Goal: Task Accomplishment & Management: Use online tool/utility

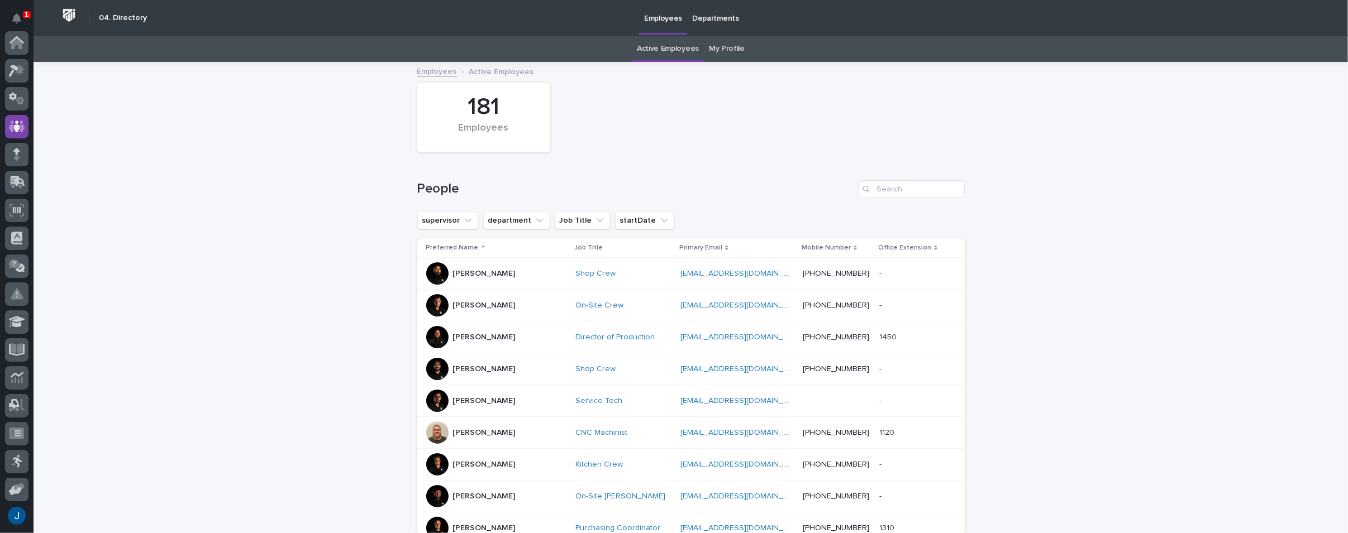
scroll to position [84, 0]
click at [18, 17] on icon "Notifications" at bounding box center [16, 18] width 9 height 10
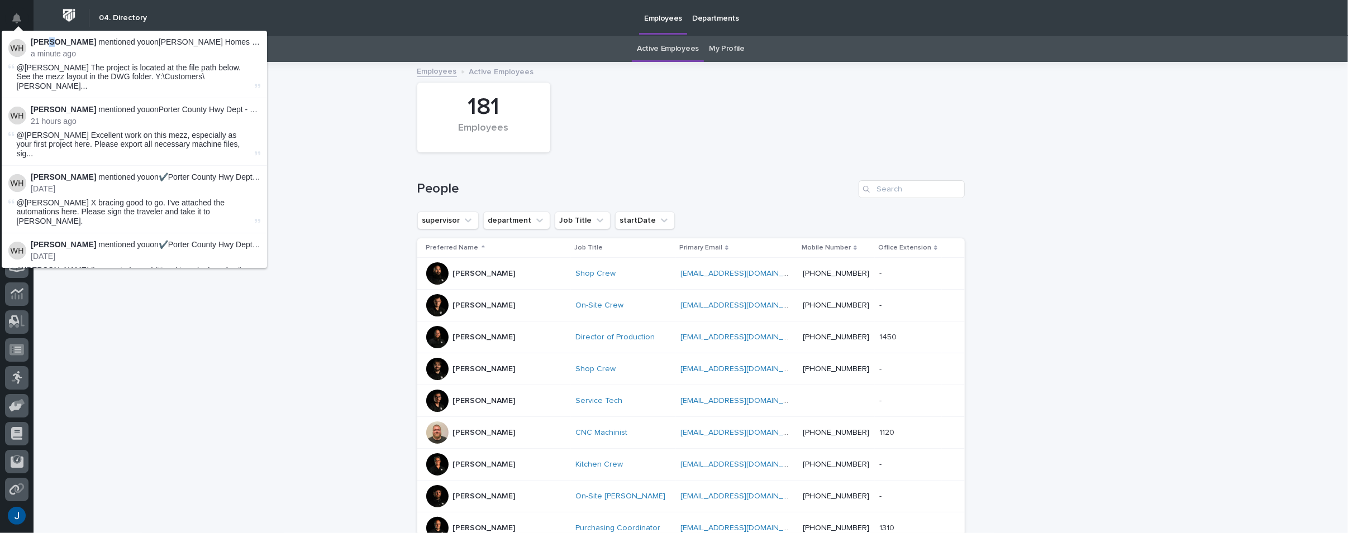
click at [51, 42] on strong "[PERSON_NAME]" at bounding box center [63, 41] width 65 height 9
drag, startPoint x: 278, startPoint y: 100, endPoint x: 271, endPoint y: 78, distance: 23.3
click at [278, 100] on div "Loading... Saving… Loading... Saving… 181 Employees People supervisor departmen…" at bounding box center [691, 529] width 1314 height 932
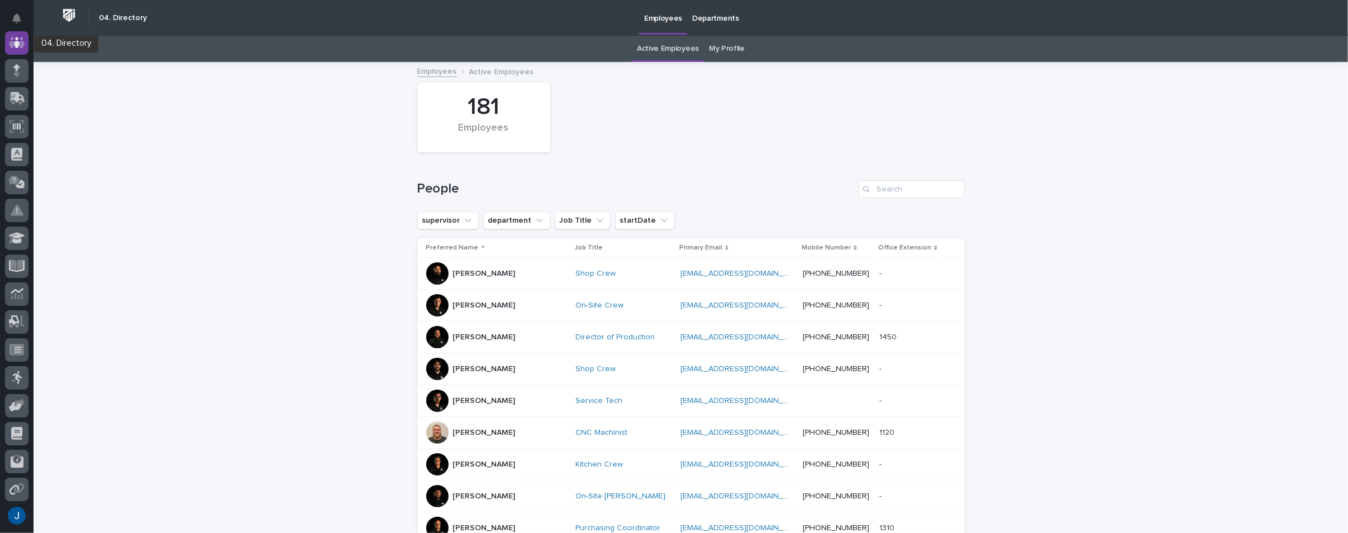
scroll to position [0, 0]
click at [18, 68] on icon at bounding box center [17, 70] width 16 height 13
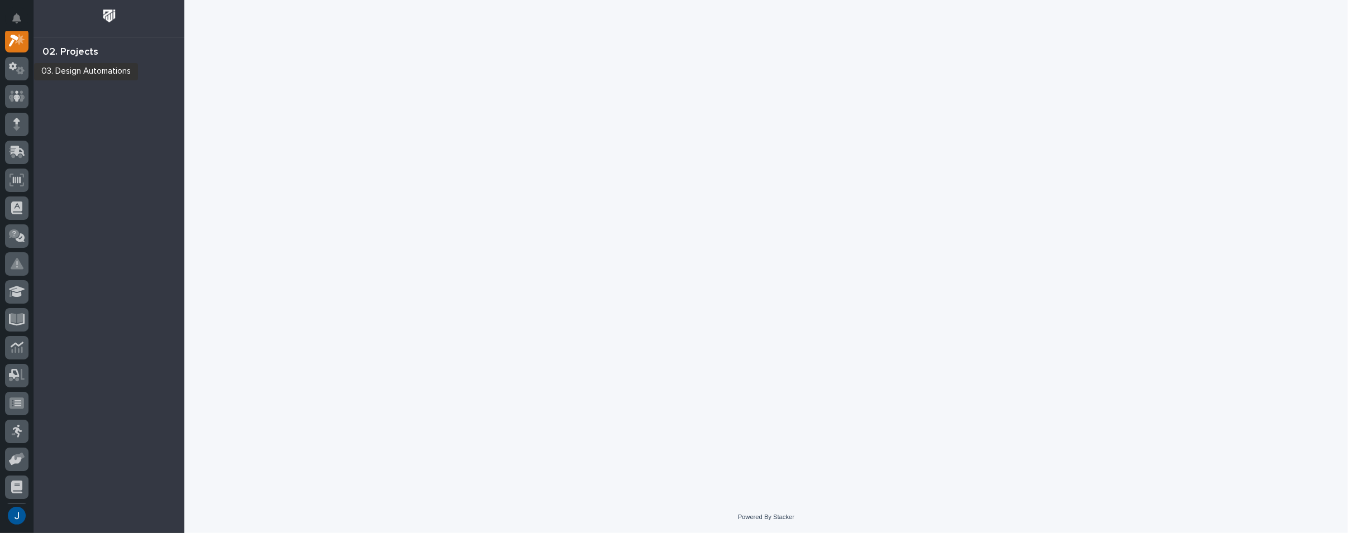
scroll to position [28, 0]
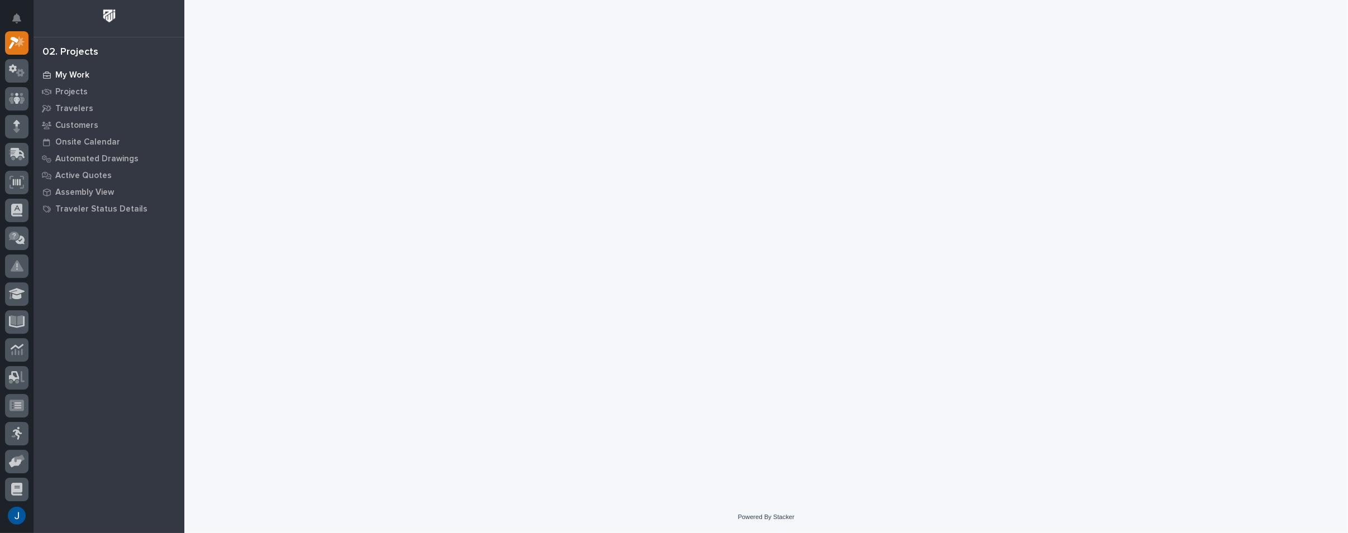
click at [57, 73] on p "My Work" at bounding box center [72, 75] width 34 height 10
click at [69, 74] on p "My Work" at bounding box center [72, 75] width 34 height 10
click at [78, 72] on p "My Work" at bounding box center [72, 75] width 34 height 10
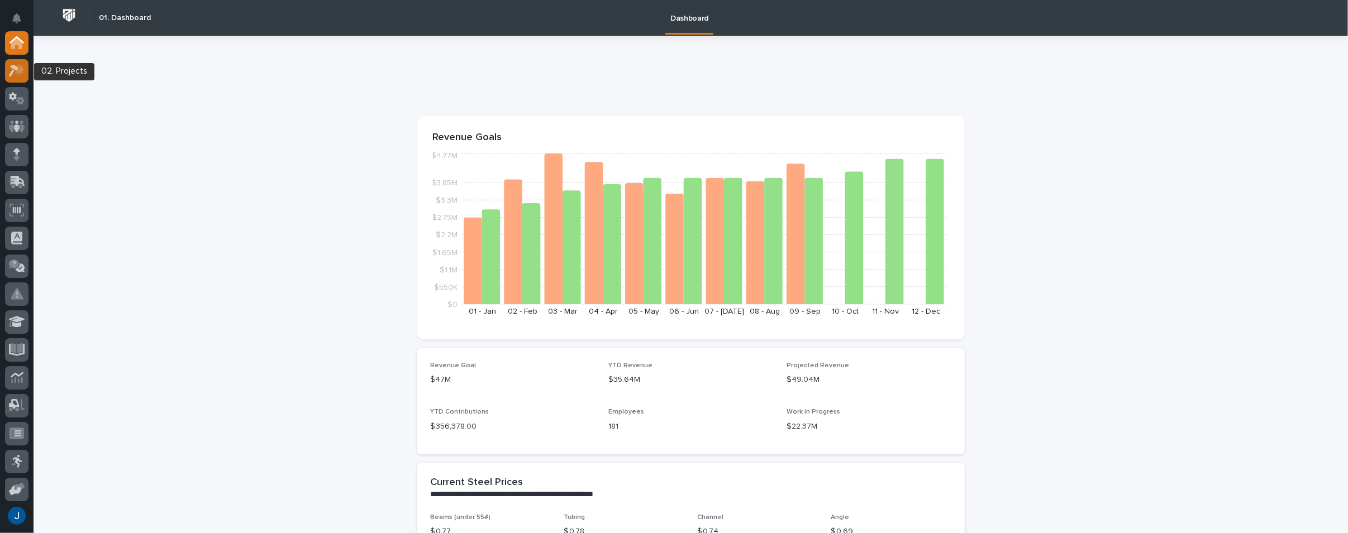
click at [16, 70] on icon at bounding box center [14, 71] width 10 height 12
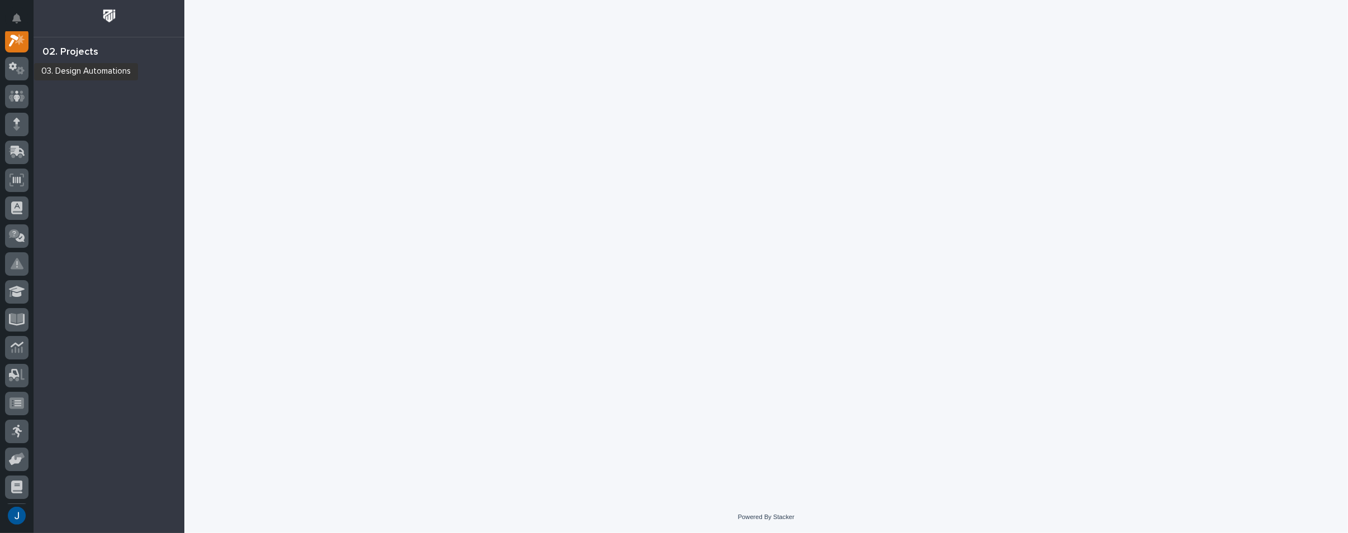
scroll to position [28, 0]
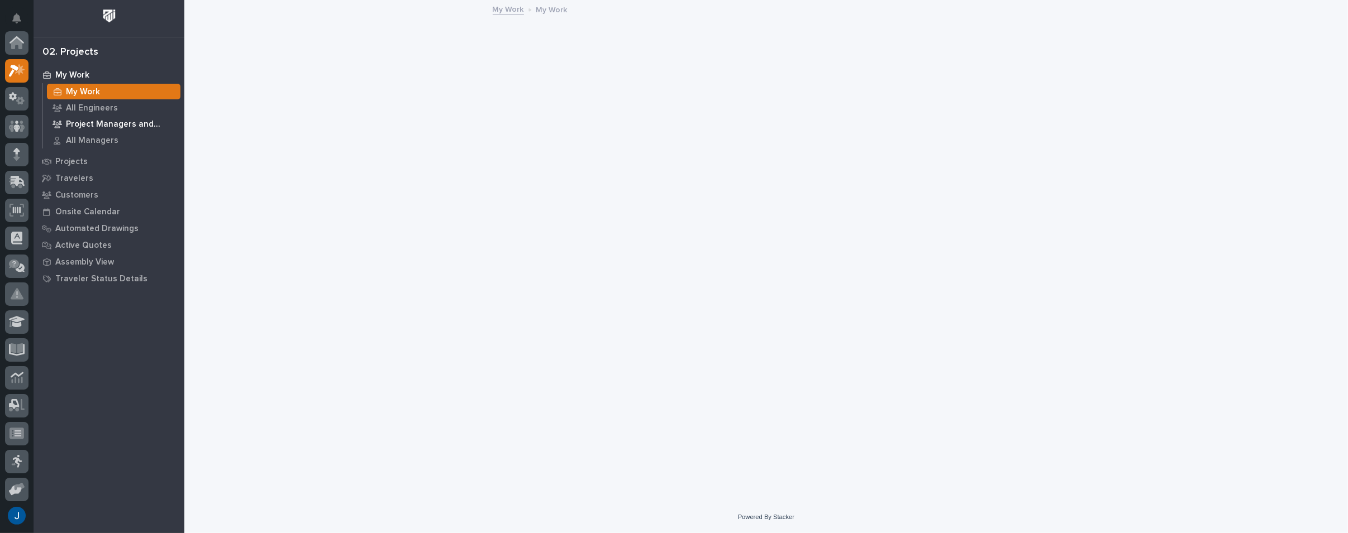
scroll to position [28, 0]
click at [65, 87] on div "My Work" at bounding box center [113, 92] width 133 height 16
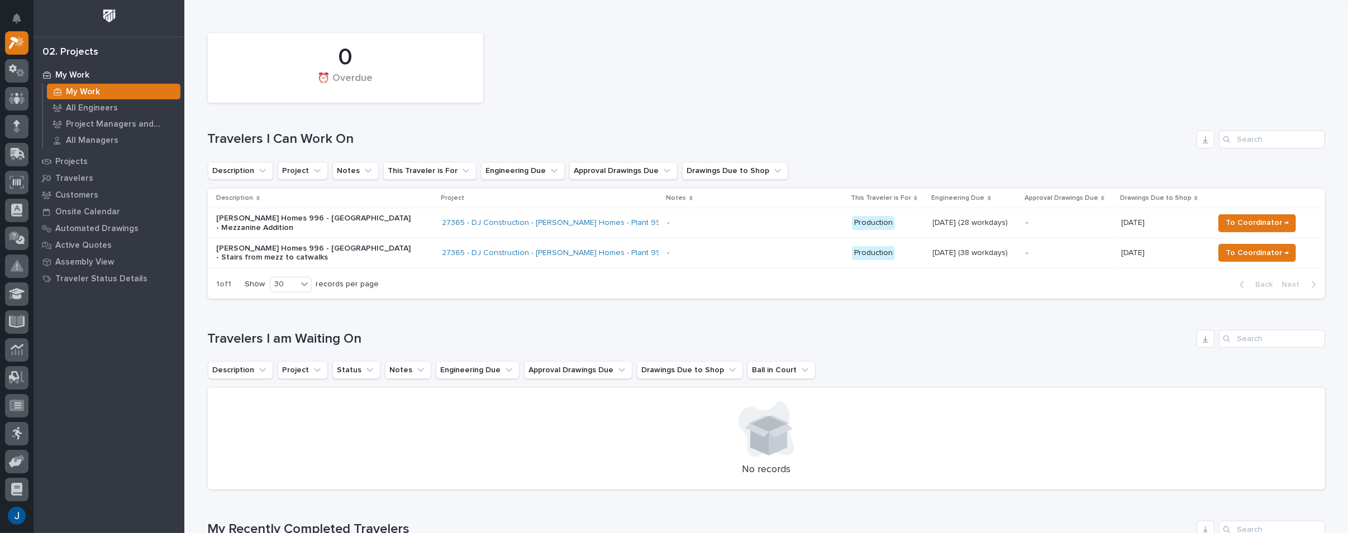
scroll to position [56, 0]
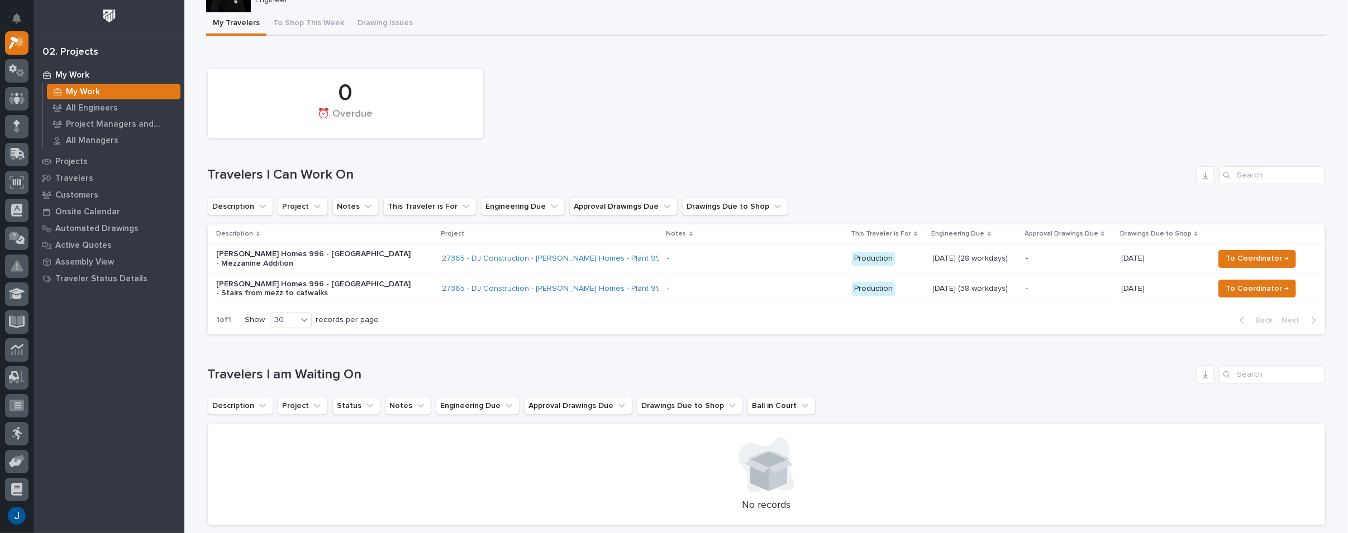
click at [322, 281] on p "Clayton Homes 996 - South Plant - Stairs from mezz to catwalks" at bounding box center [314, 289] width 195 height 19
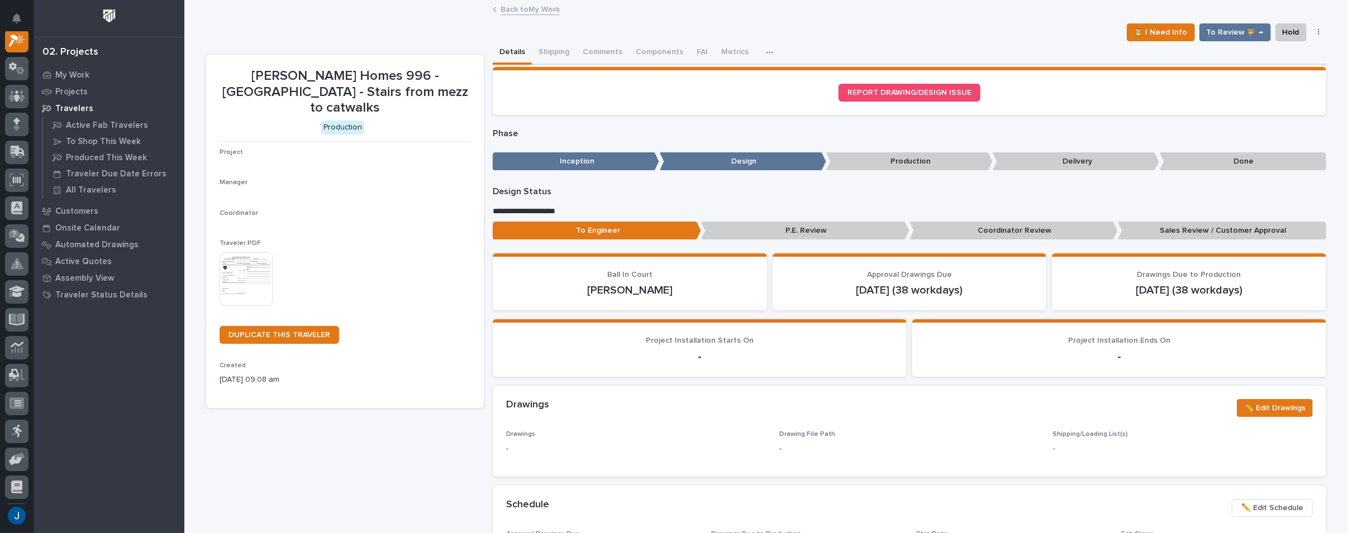
scroll to position [28, 0]
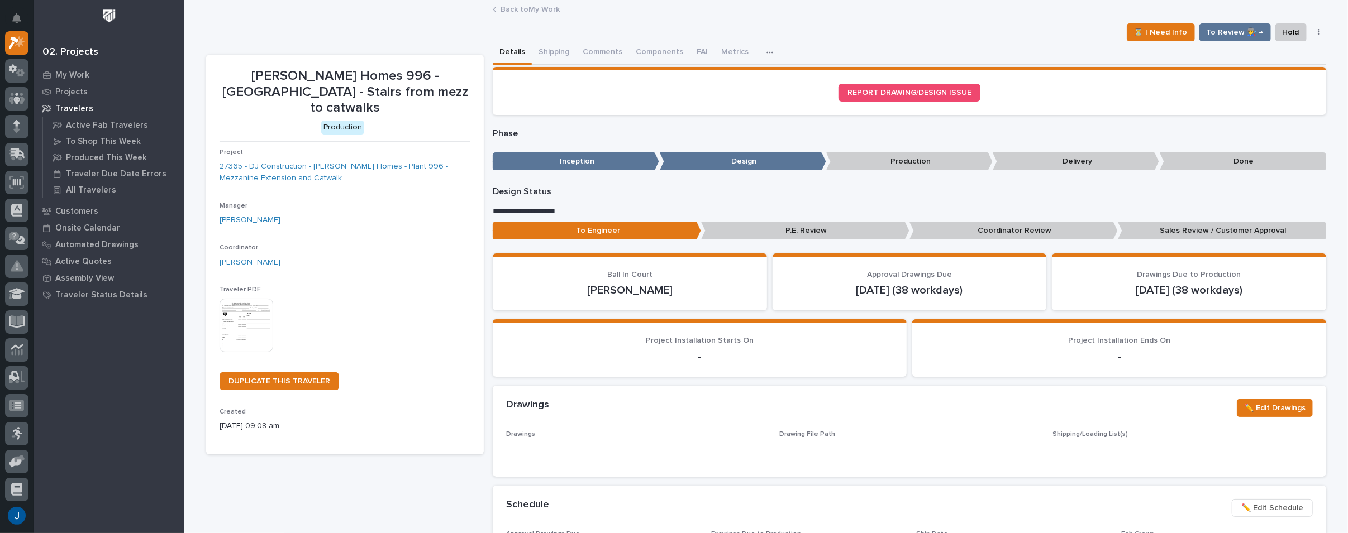
click at [227, 299] on img at bounding box center [247, 326] width 54 height 54
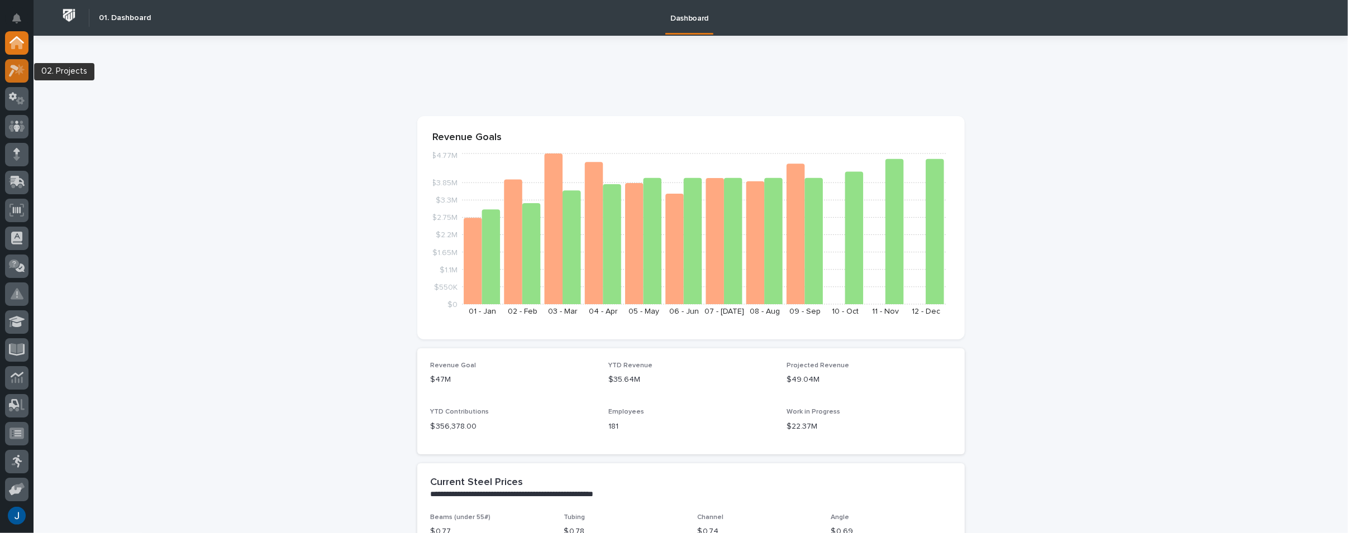
click at [15, 67] on icon at bounding box center [14, 71] width 10 height 12
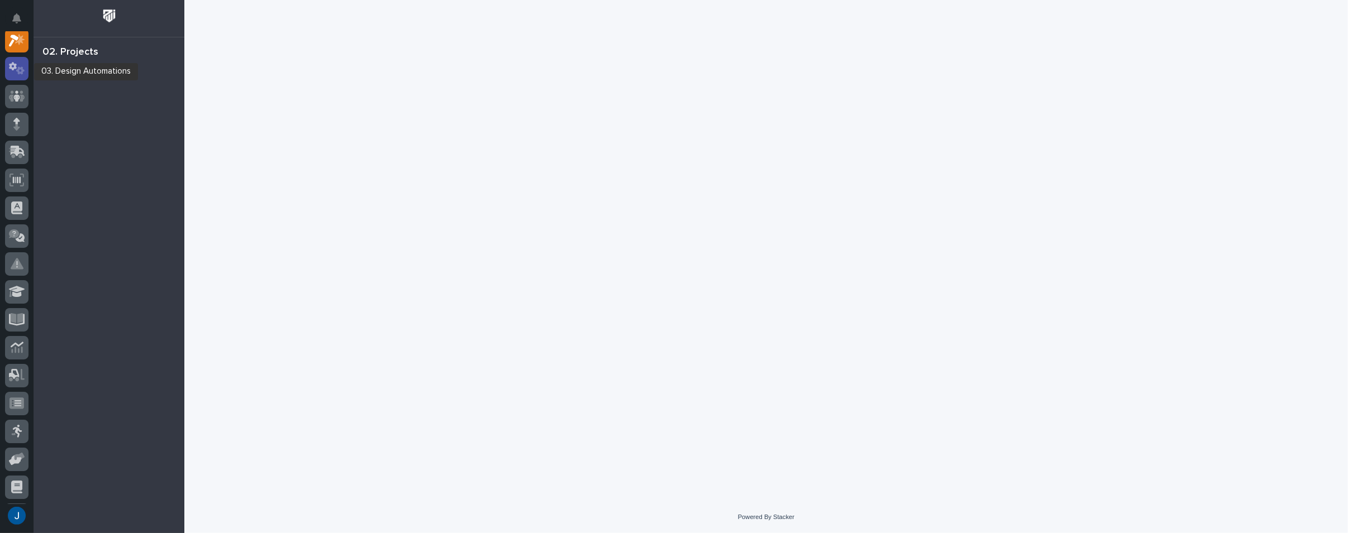
scroll to position [28, 0]
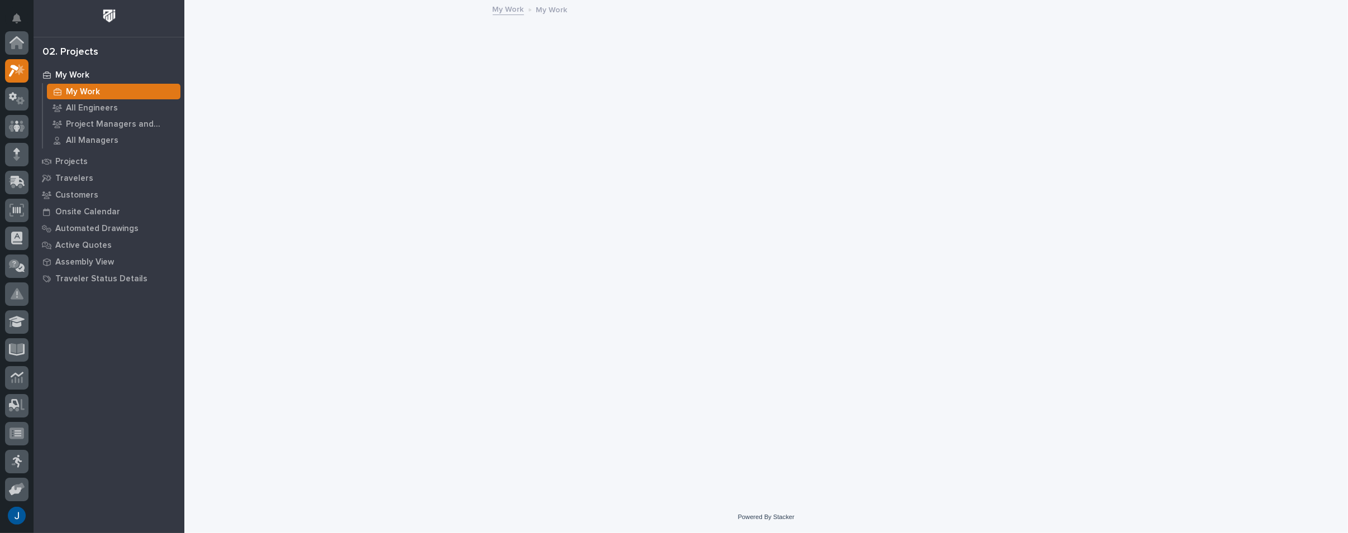
scroll to position [28, 0]
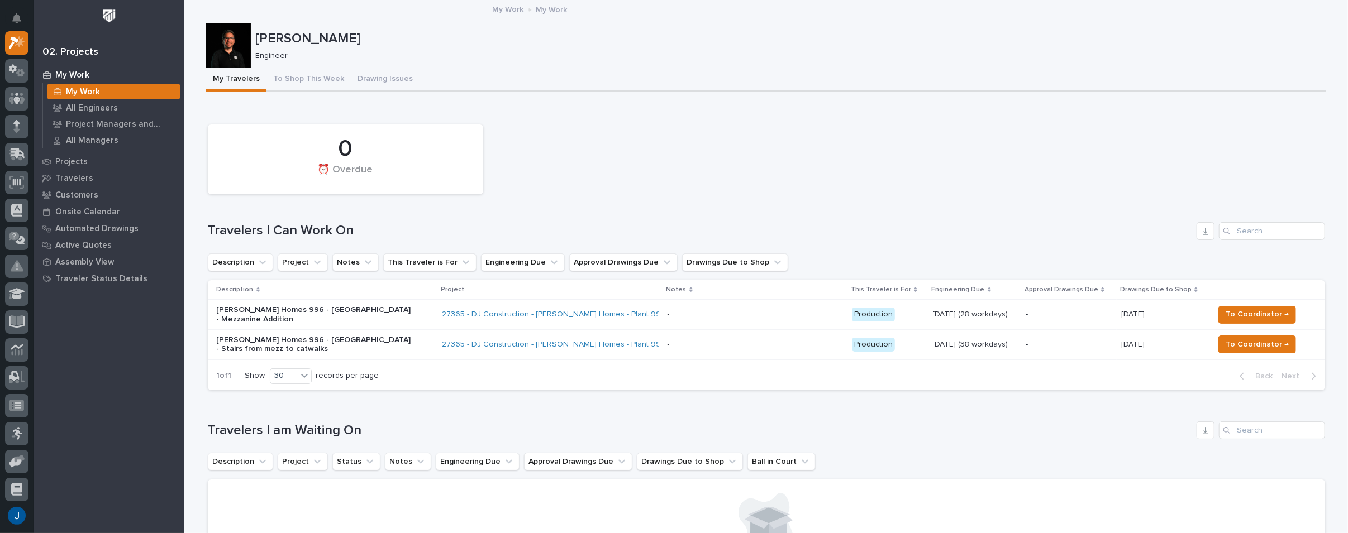
click at [226, 314] on p "Clayton Homes 996 - South Plant - Mezzanine Addition" at bounding box center [314, 315] width 195 height 19
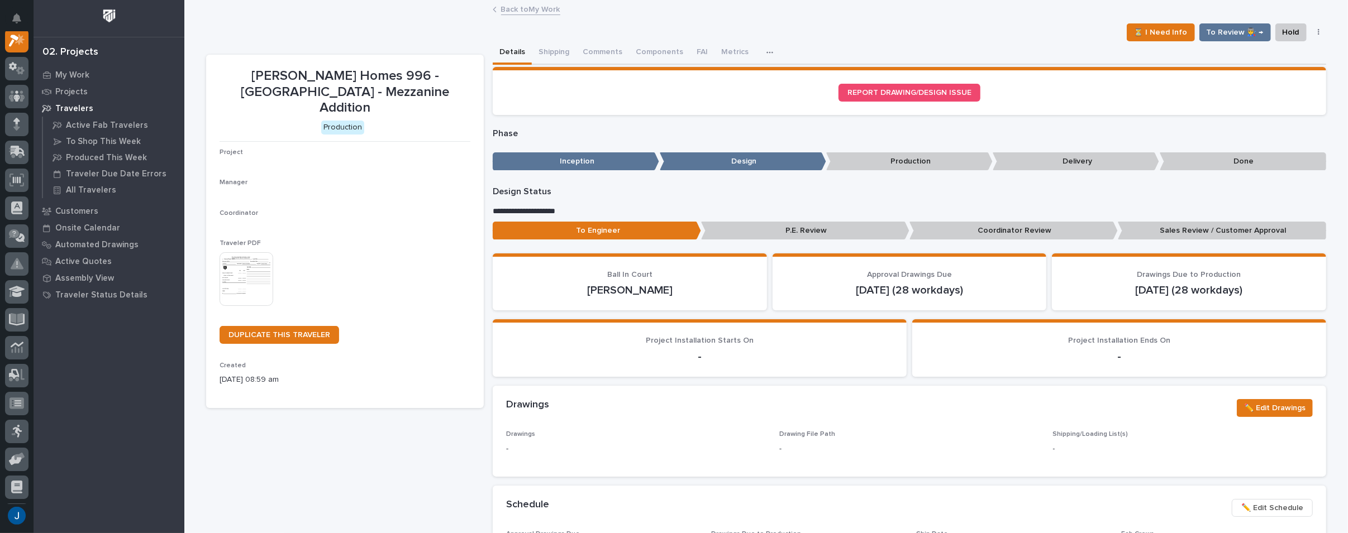
scroll to position [28, 0]
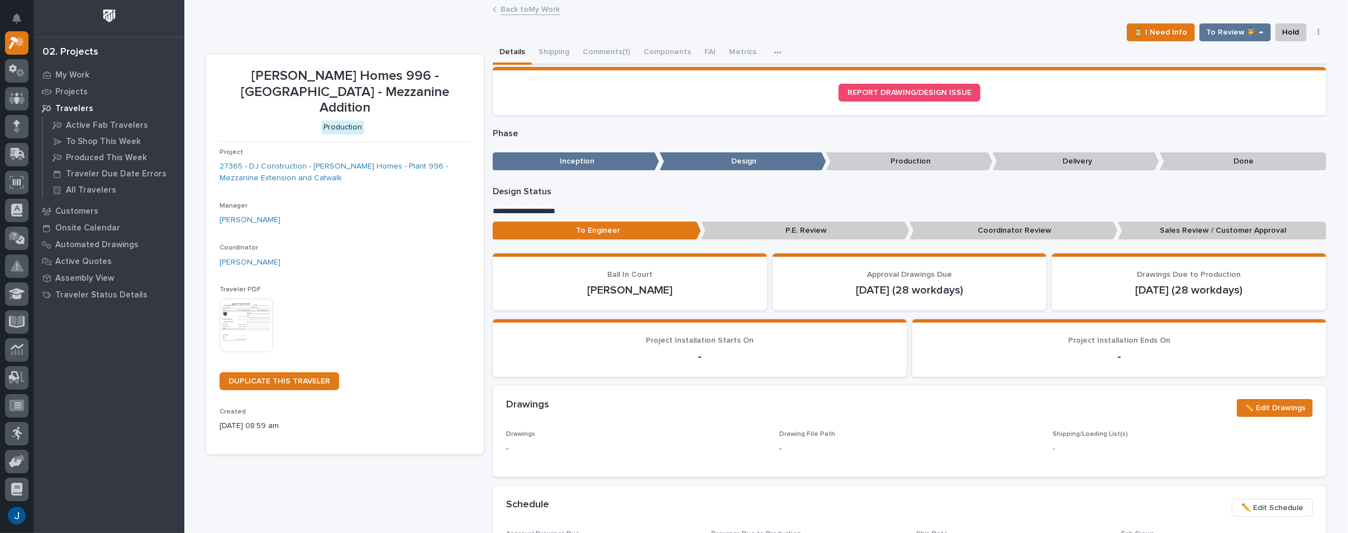
click at [247, 311] on img at bounding box center [247, 326] width 54 height 54
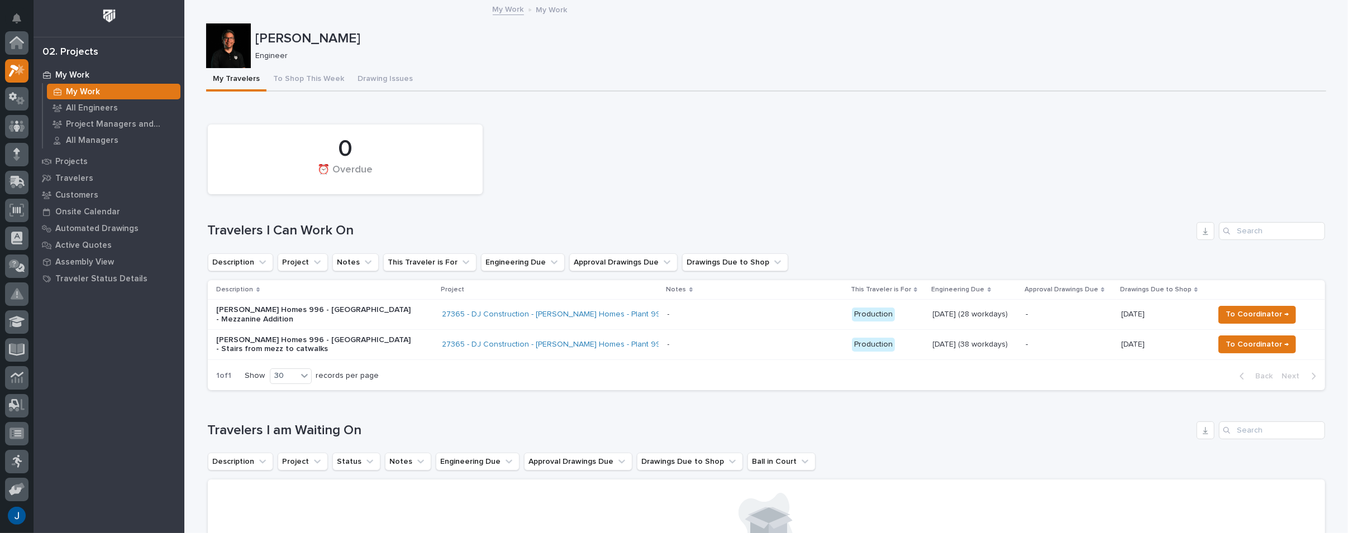
scroll to position [30, 0]
click at [261, 314] on p "Clayton Homes 996 - South Plant - Mezzanine Addition" at bounding box center [314, 315] width 195 height 19
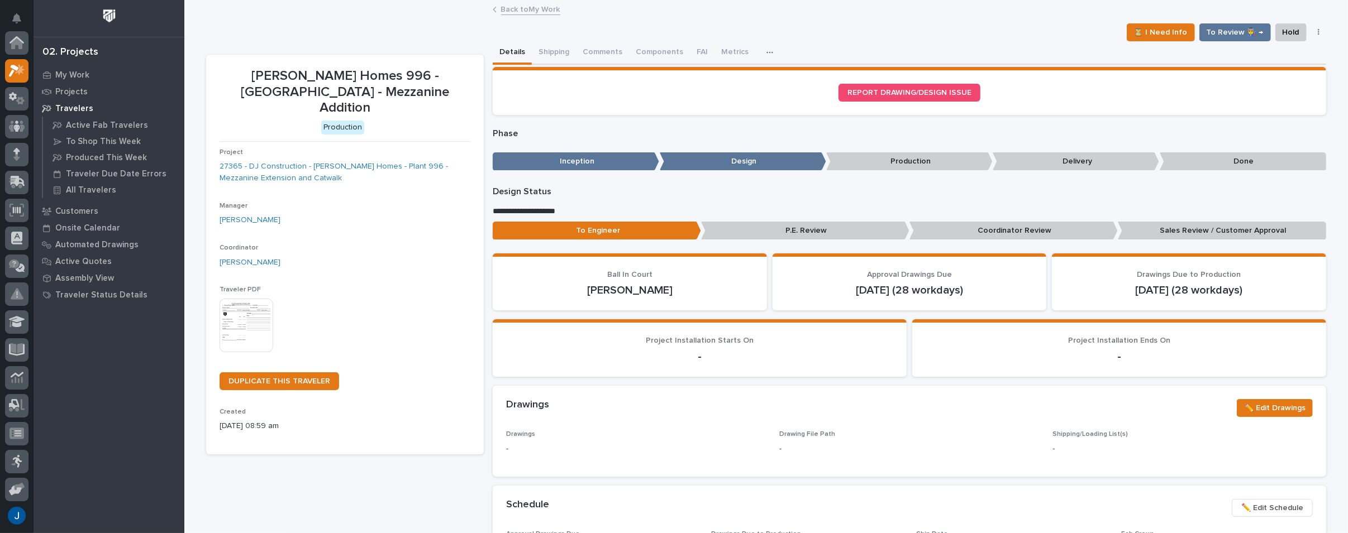
scroll to position [28, 0]
click at [595, 53] on button "Comments (1)" at bounding box center [606, 52] width 61 height 23
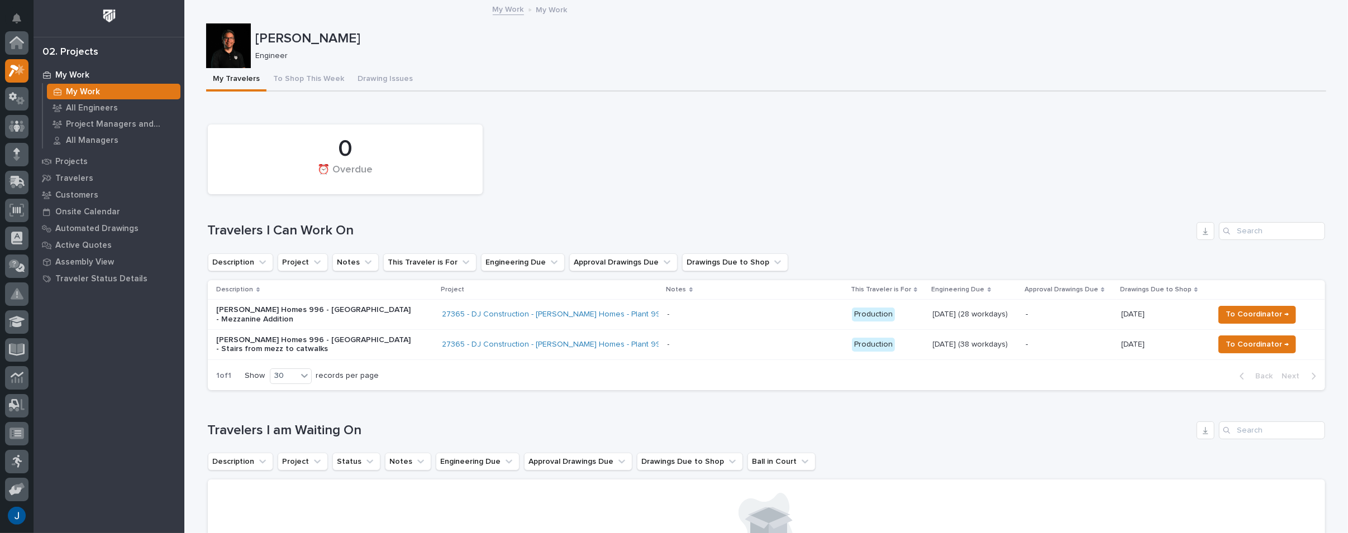
scroll to position [30, 0]
click at [226, 339] on p "Clayton Homes 996 - South Plant - Stairs from mezz to catwalks" at bounding box center [314, 345] width 195 height 19
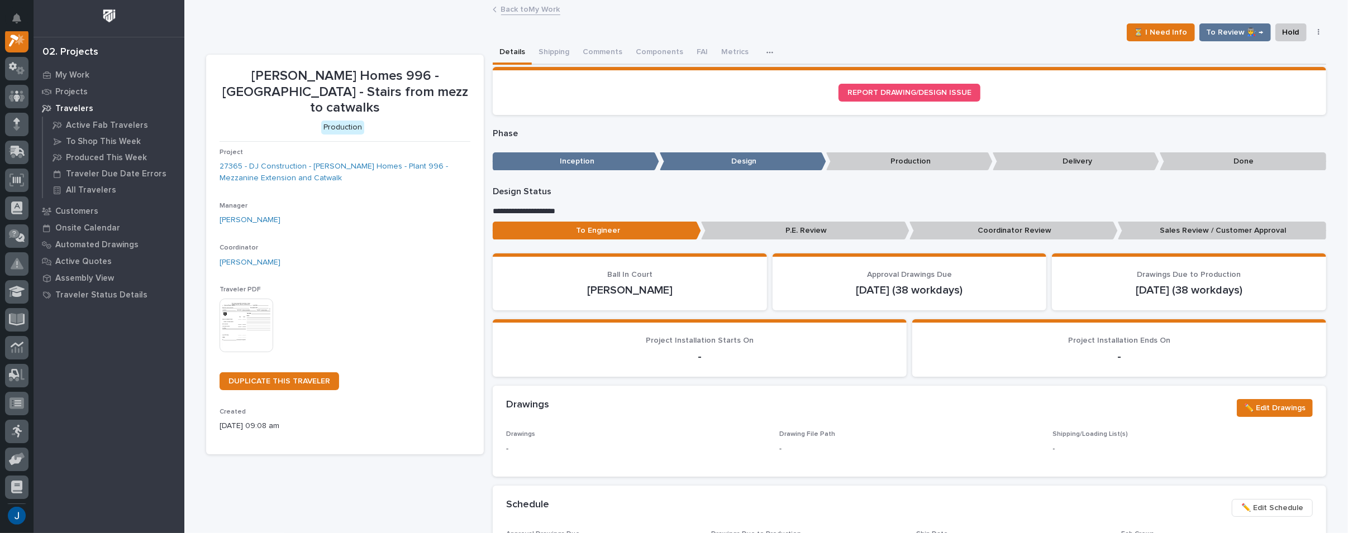
scroll to position [28, 0]
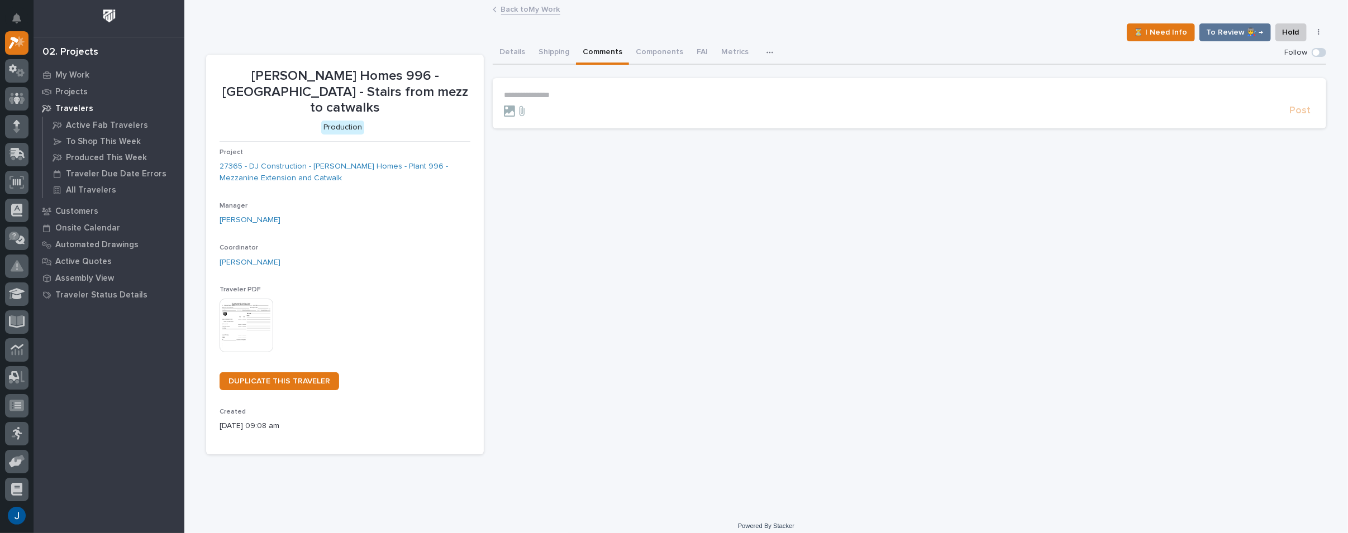
click at [586, 47] on button "Comments" at bounding box center [602, 52] width 53 height 23
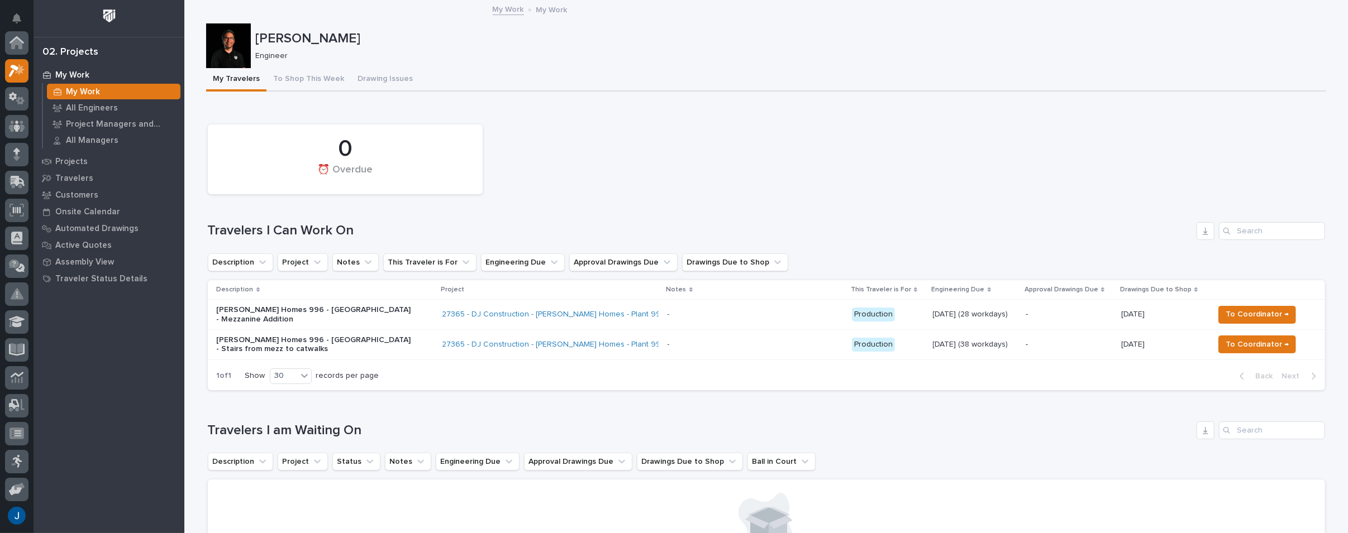
scroll to position [30, 0]
click at [252, 311] on p "Clayton Homes 996 - South Plant - Mezzanine Addition" at bounding box center [314, 315] width 195 height 19
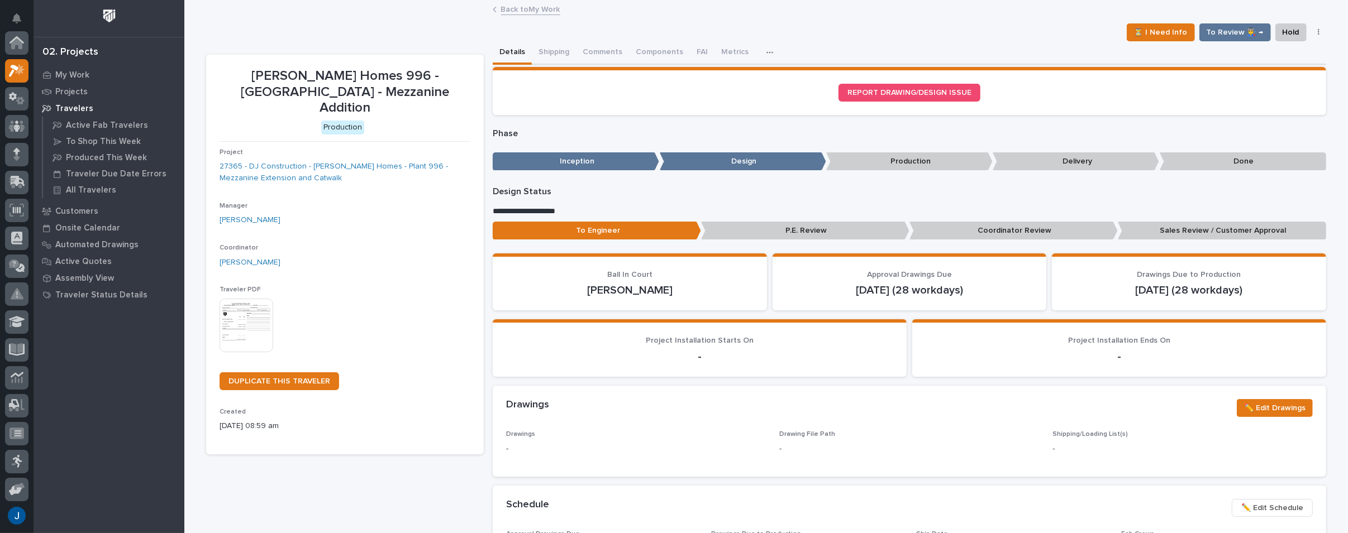
scroll to position [28, 0]
click at [605, 52] on button "Comments (1)" at bounding box center [606, 52] width 61 height 23
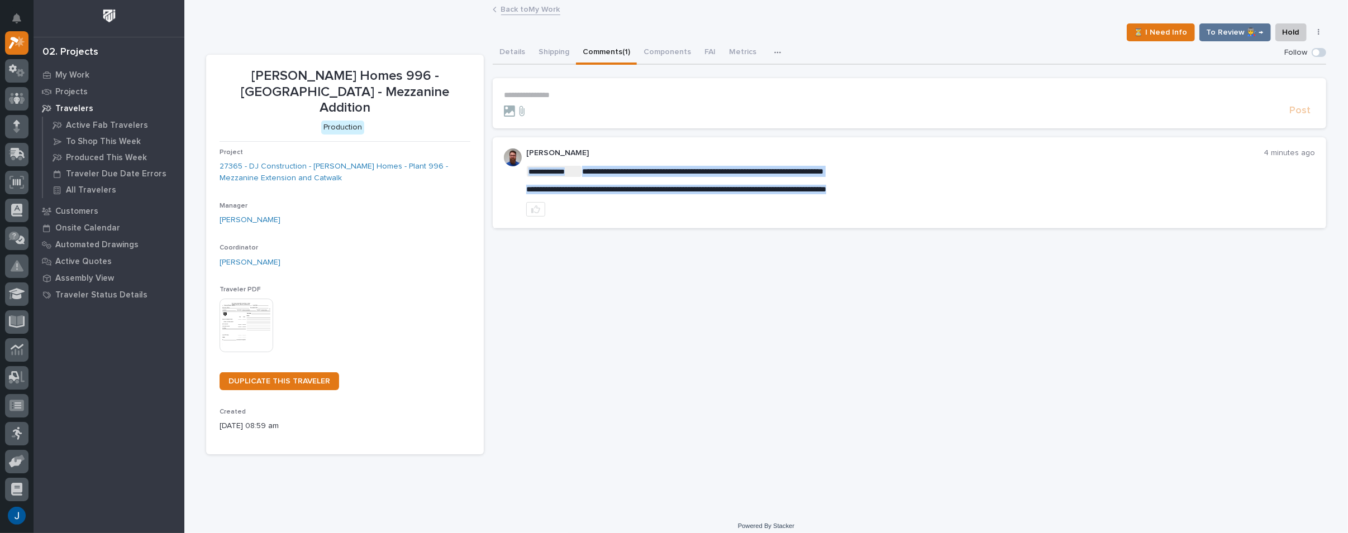
drag, startPoint x: 919, startPoint y: 192, endPoint x: 934, endPoint y: 188, distance: 15.4
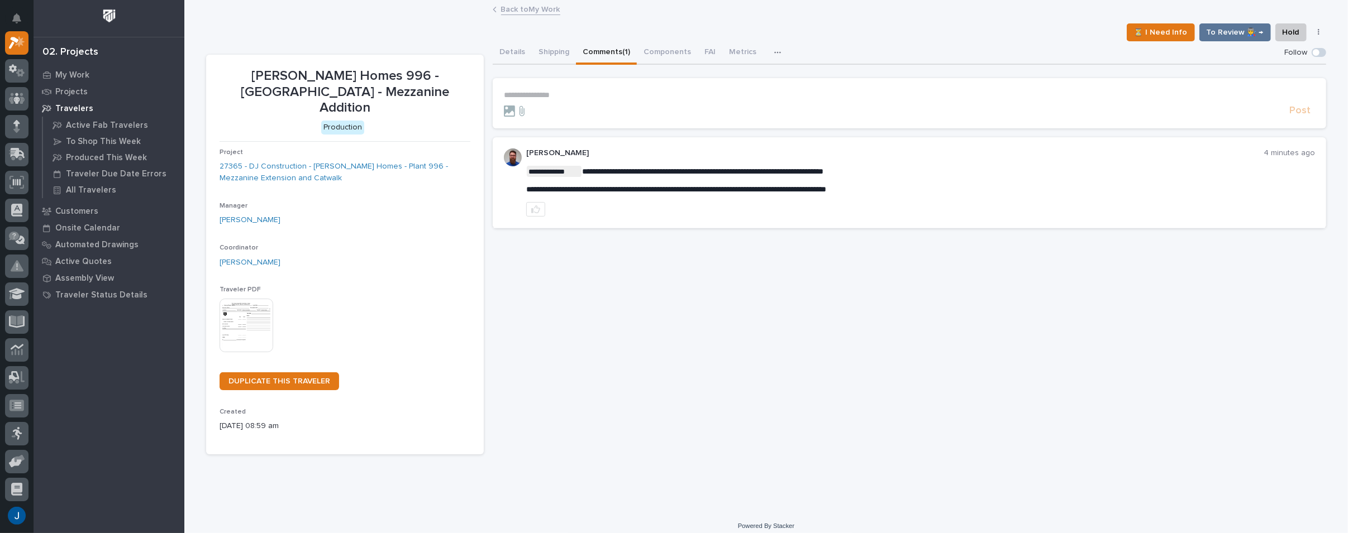
drag, startPoint x: 782, startPoint y: 211, endPoint x: 756, endPoint y: 207, distance: 26.0
click at [782, 211] on div at bounding box center [920, 209] width 789 height 15
drag, startPoint x: 526, startPoint y: 188, endPoint x: 974, endPoint y: 202, distance: 448.2
click at [932, 194] on p "**********" at bounding box center [920, 189] width 789 height 9
copy span "**********"
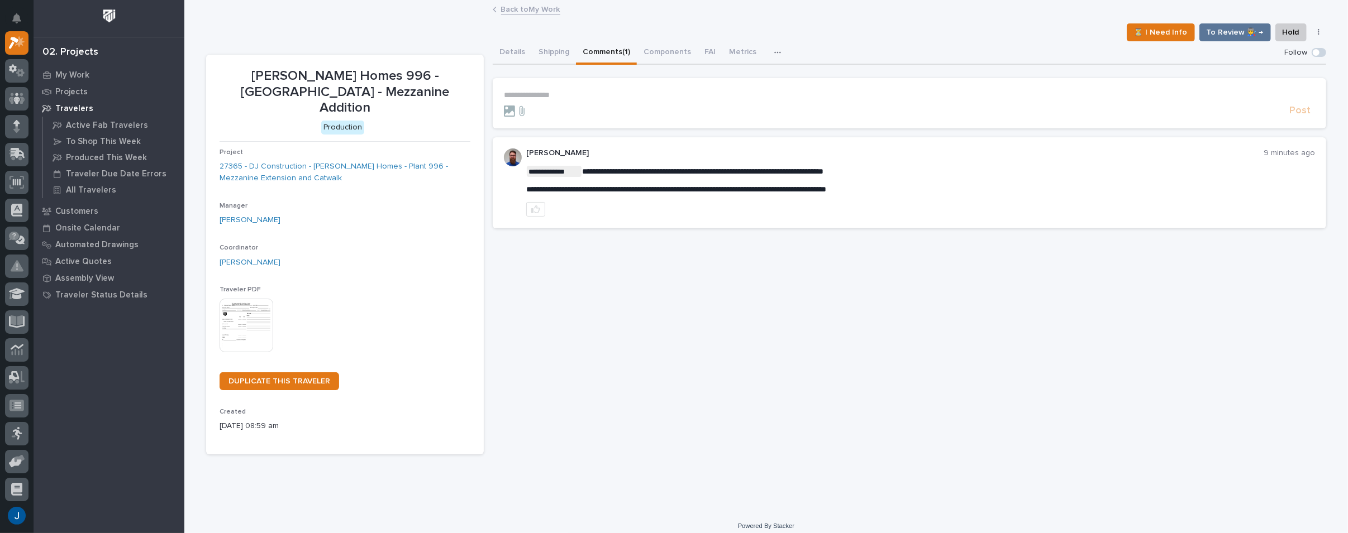
click at [304, 174] on div "Project 27365 - DJ Construction - Clayton Homes - Plant 996 - Mezzanine Extensi…" at bounding box center [345, 171] width 251 height 45
click at [360, 169] on div "Project 27365 - DJ Construction - Clayton Homes - Plant 996 - Mezzanine Extensi…" at bounding box center [345, 171] width 251 height 45
click at [285, 99] on p "[PERSON_NAME] Homes 996 - [GEOGRAPHIC_DATA] - Mezzanine Addition" at bounding box center [345, 92] width 251 height 48
